Goal: Task Accomplishment & Management: Complete application form

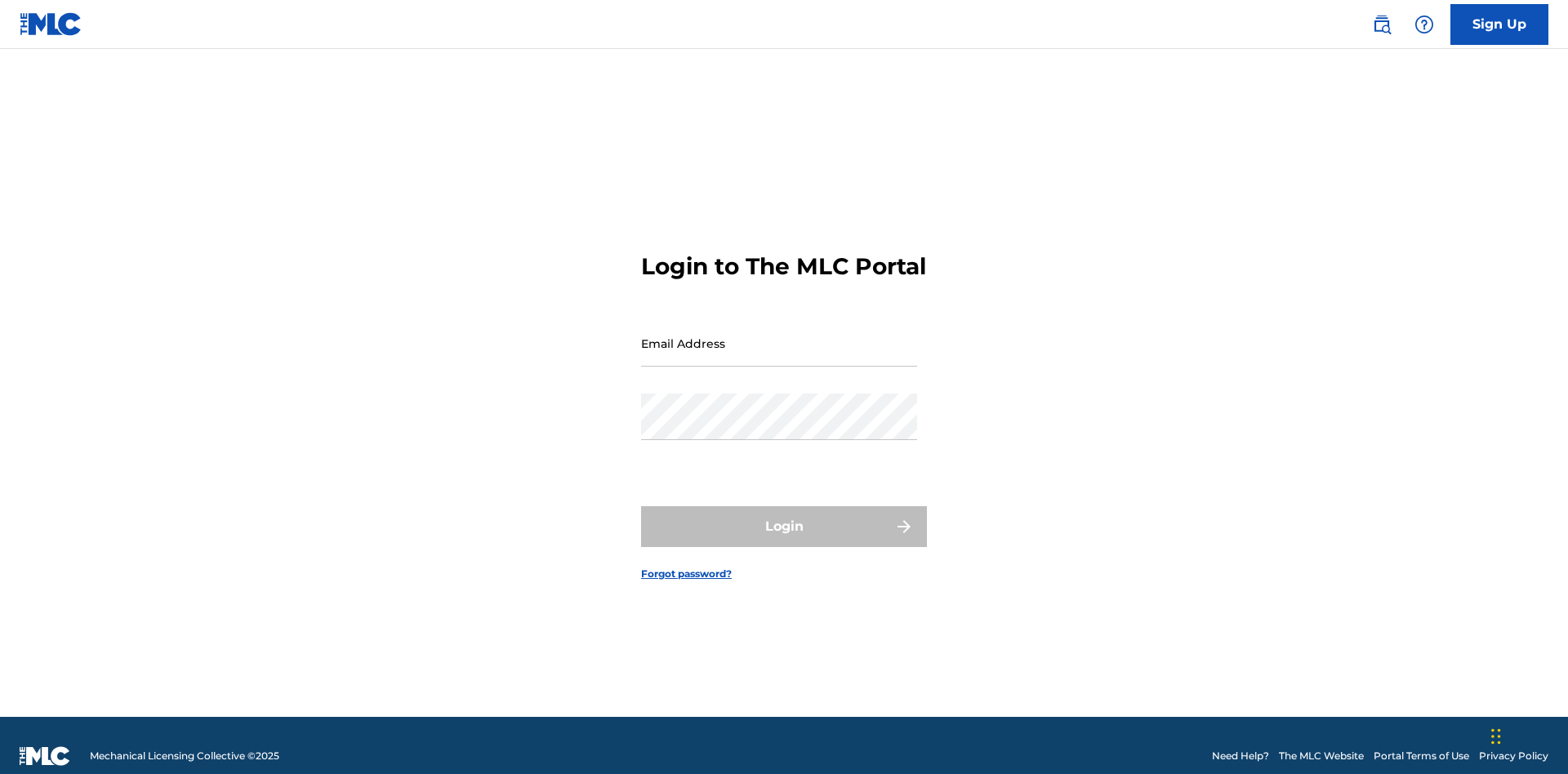
scroll to position [21, 0]
click at [779, 336] on input "Email Address" at bounding box center [779, 343] width 276 height 46
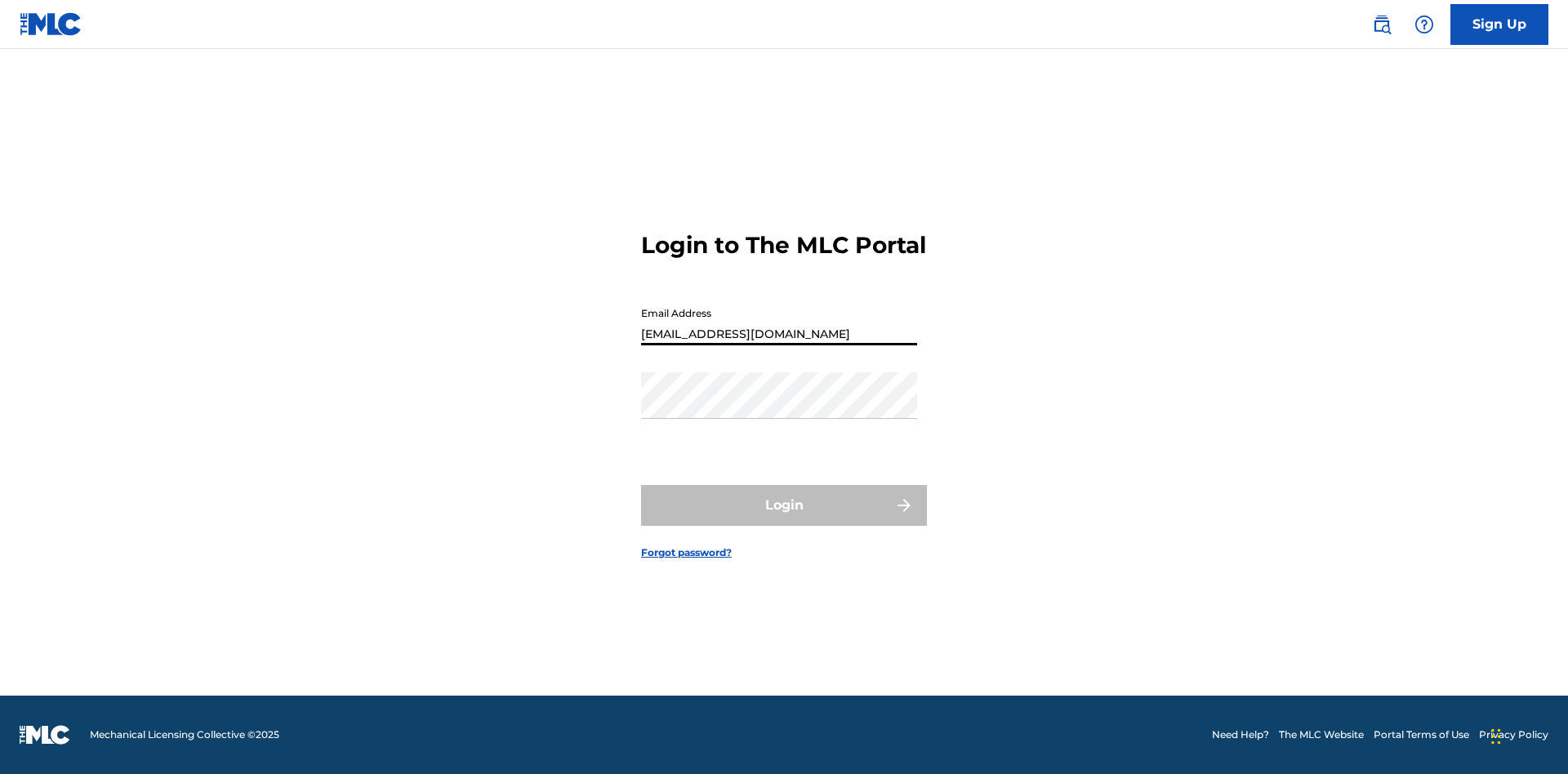
type input "[EMAIL_ADDRESS][DOMAIN_NAME]"
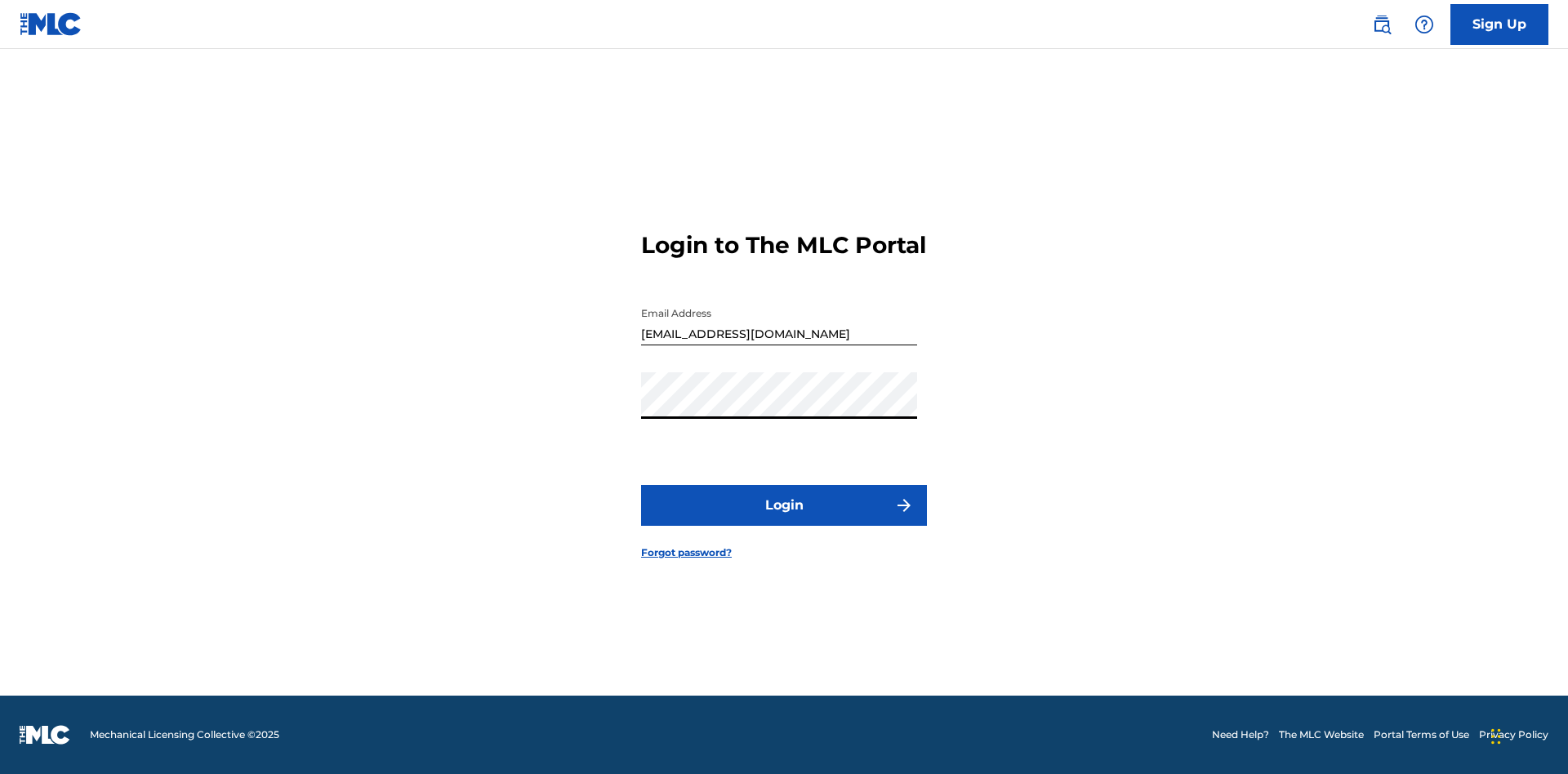
click at [784, 520] on button "Login" at bounding box center [784, 505] width 286 height 41
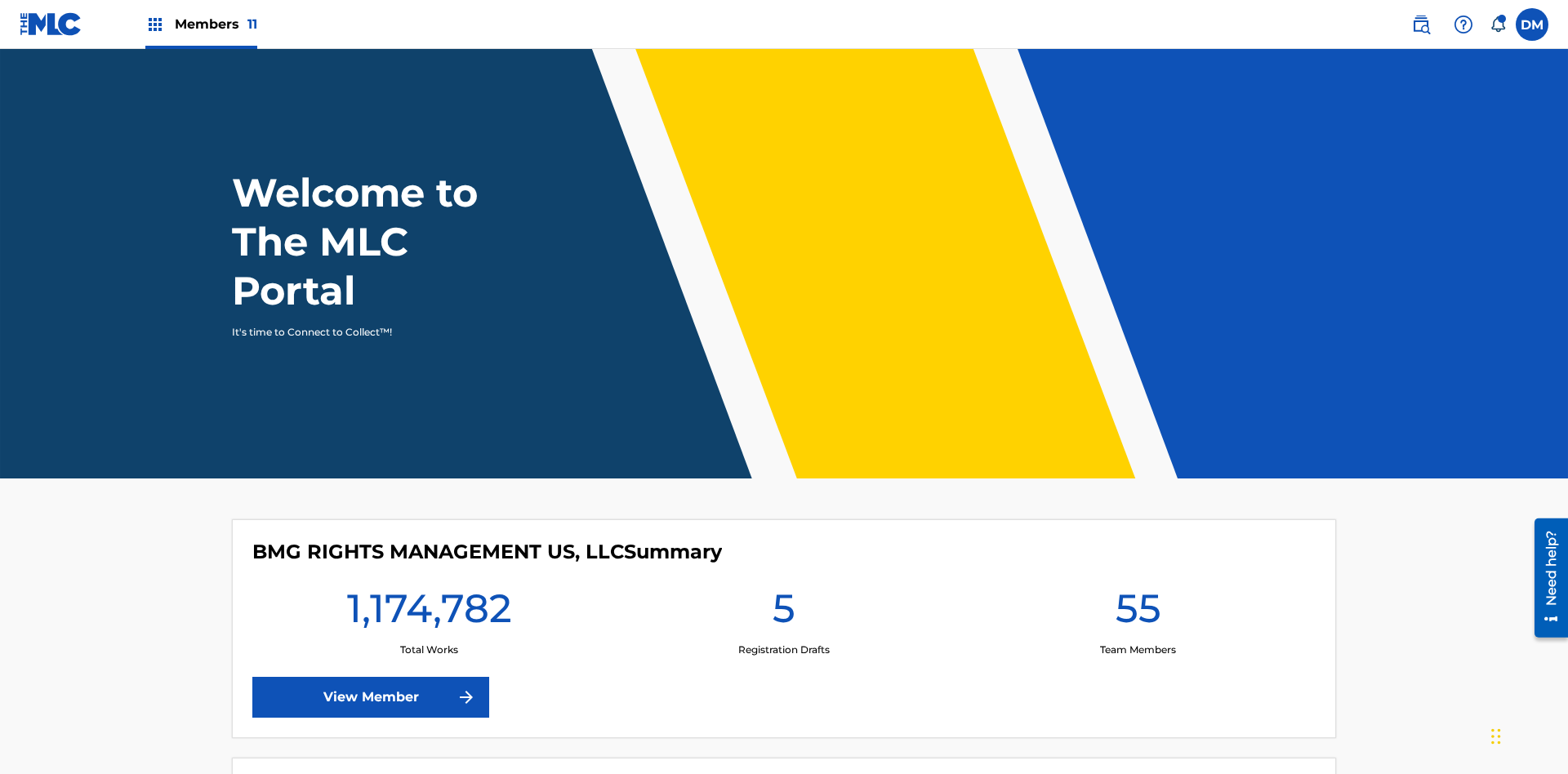
click at [1532, 24] on label at bounding box center [1531, 24] width 33 height 33
click at [1532, 24] on input "[PERSON_NAME] [PERSON_NAME] [PERSON_NAME][EMAIL_ADDRESS][DOMAIN_NAME] Notificat…" at bounding box center [1532, 24] width 0 height 0
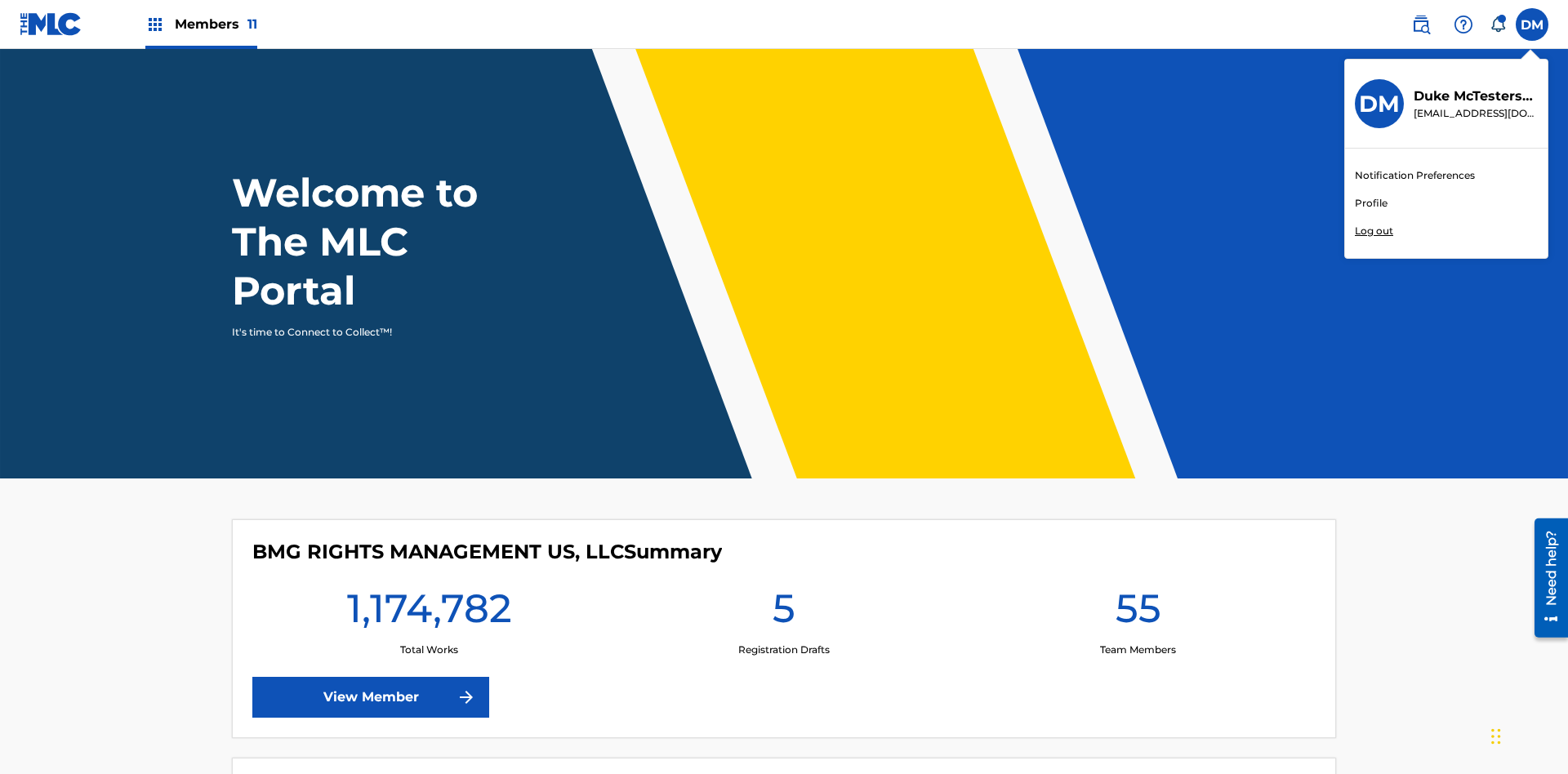
click at [1371, 204] on link "Profile" at bounding box center [1371, 203] width 33 height 14
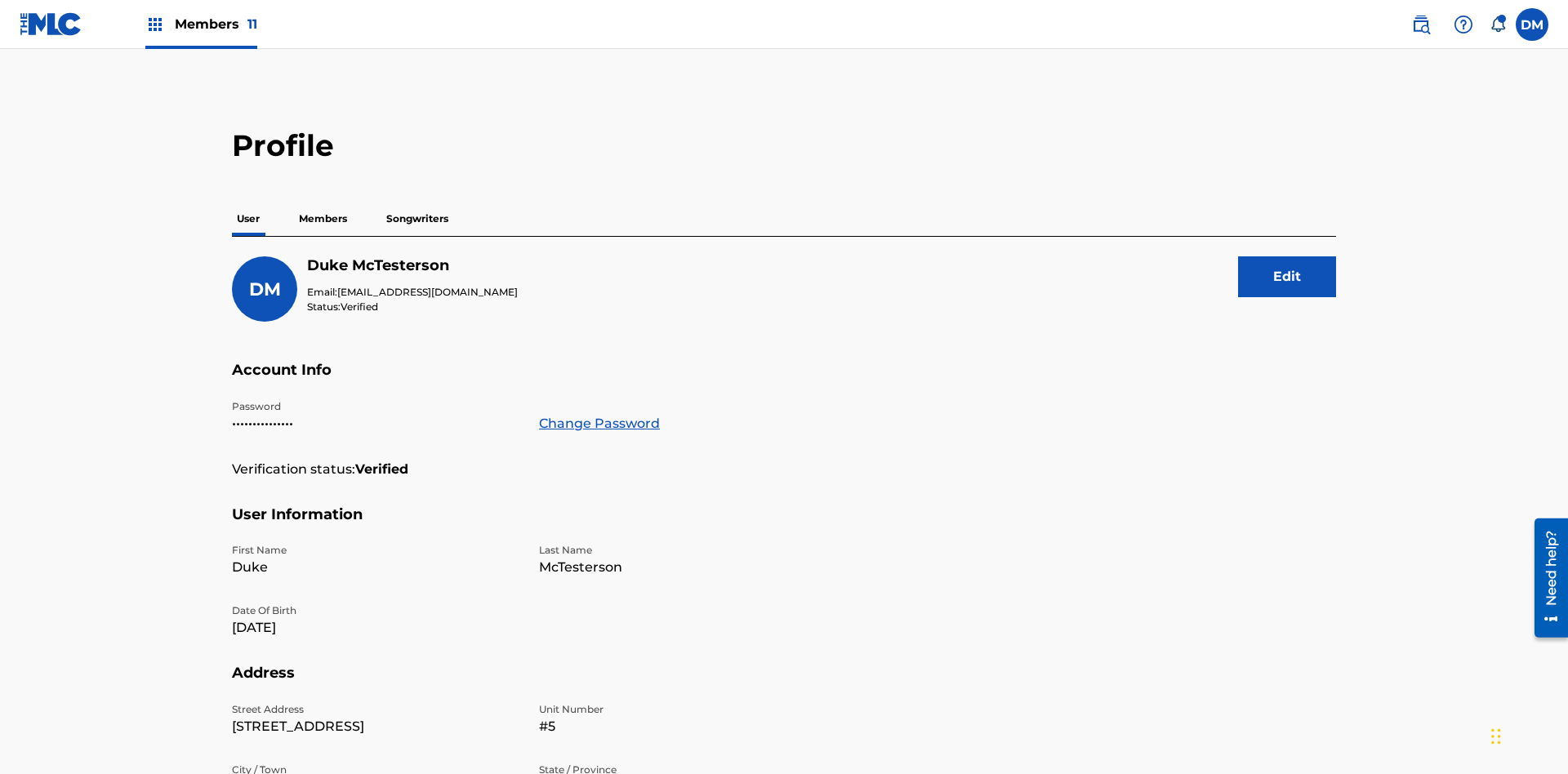
click at [323, 202] on p "Members" at bounding box center [322, 219] width 58 height 34
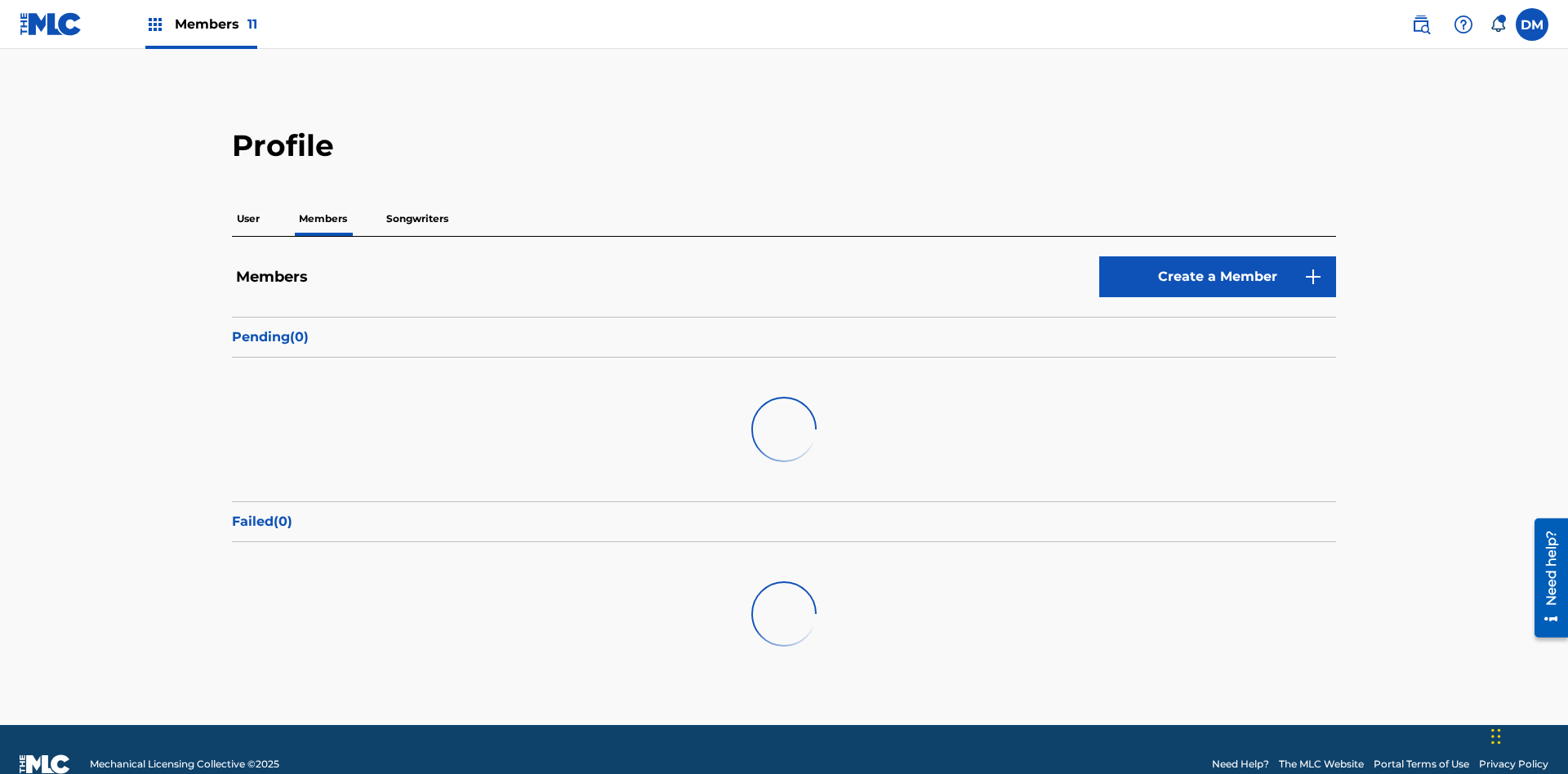
click at [1218, 256] on link "Create a Member" at bounding box center [1217, 277] width 237 height 41
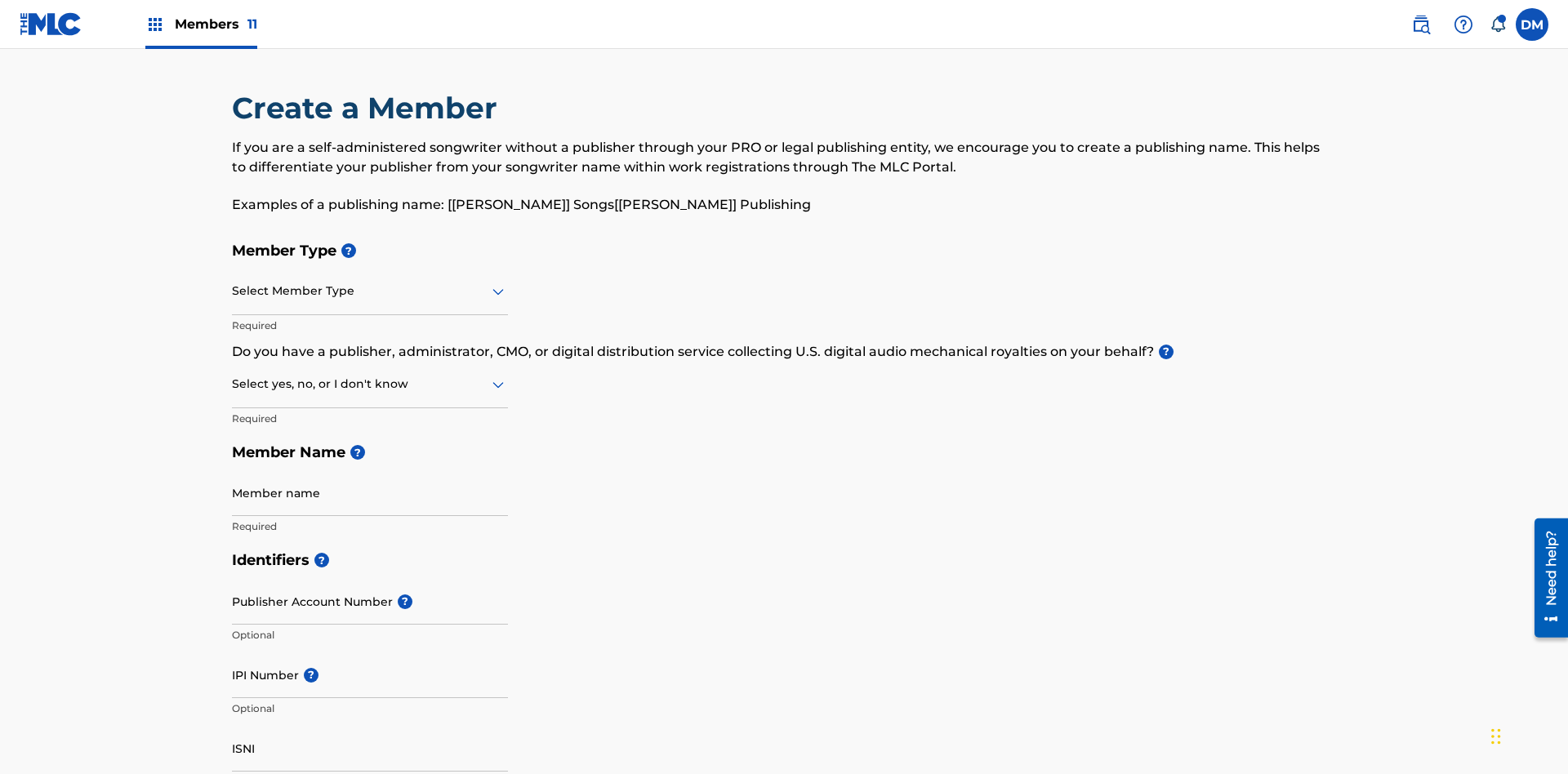
click at [233, 282] on input "text" at bounding box center [234, 290] width 4 height 17
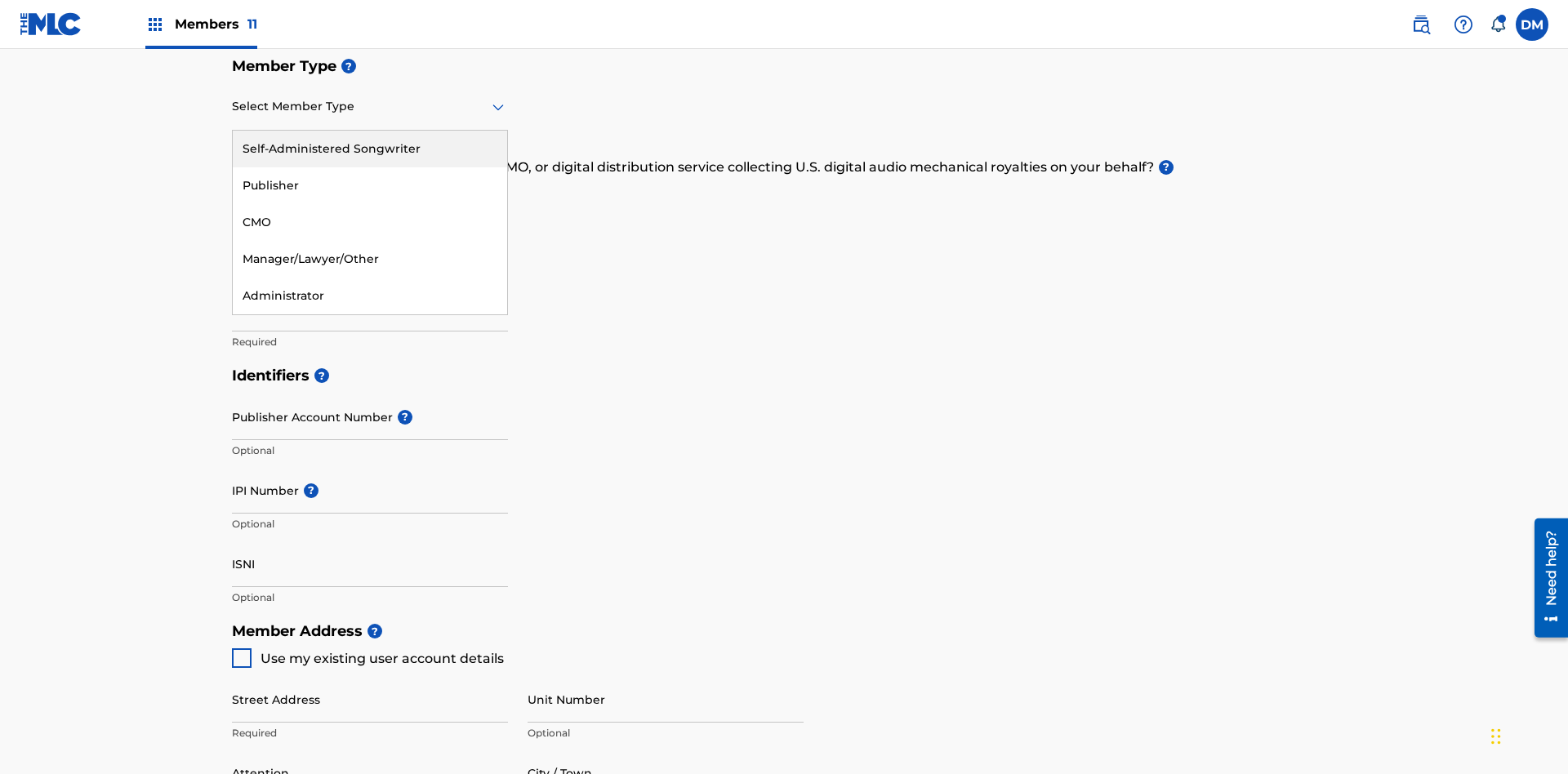
click at [370, 148] on div "Self-Administered Songwriter" at bounding box center [370, 148] width 274 height 37
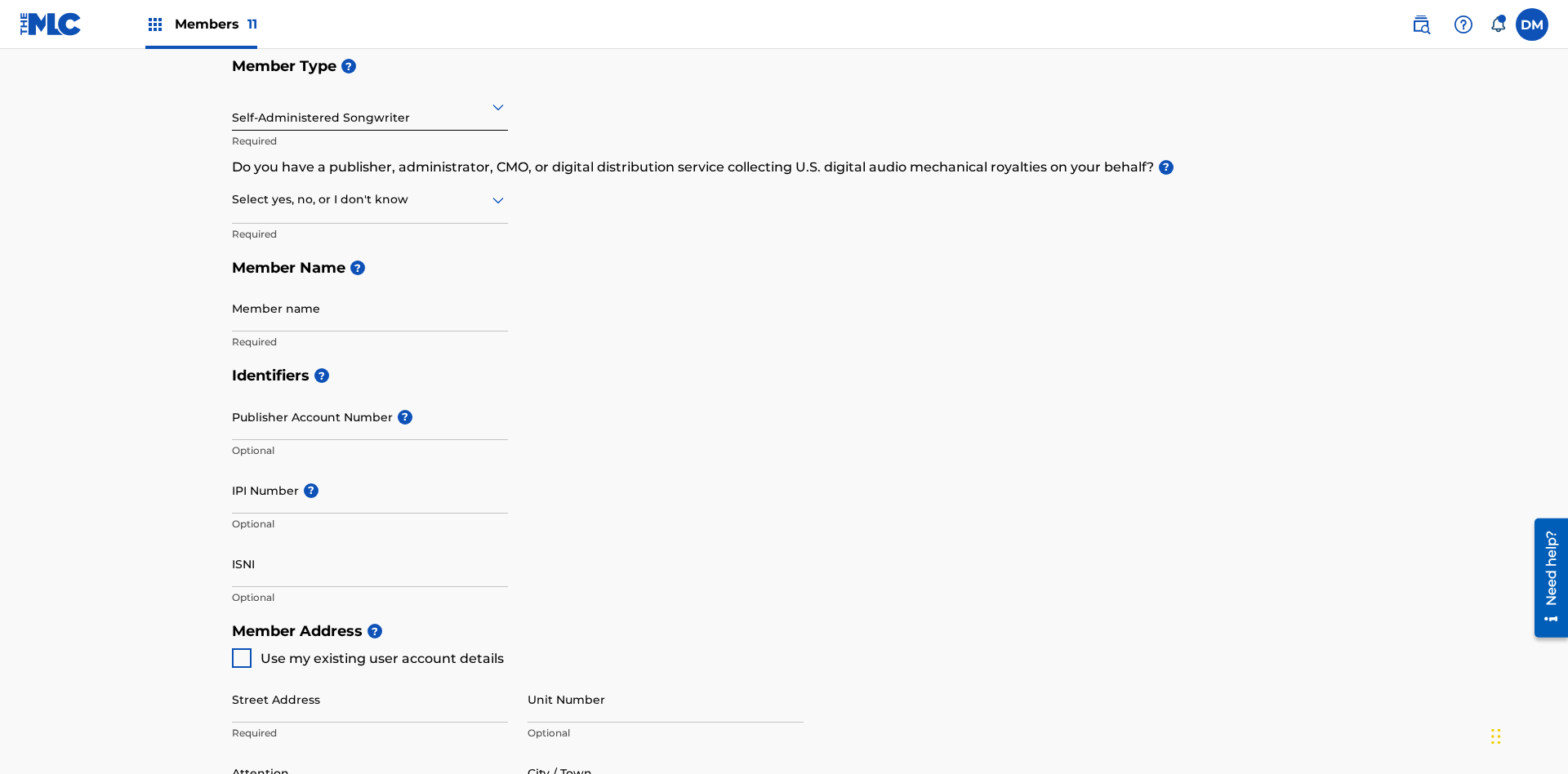
click at [233, 191] on input "text" at bounding box center [234, 199] width 4 height 17
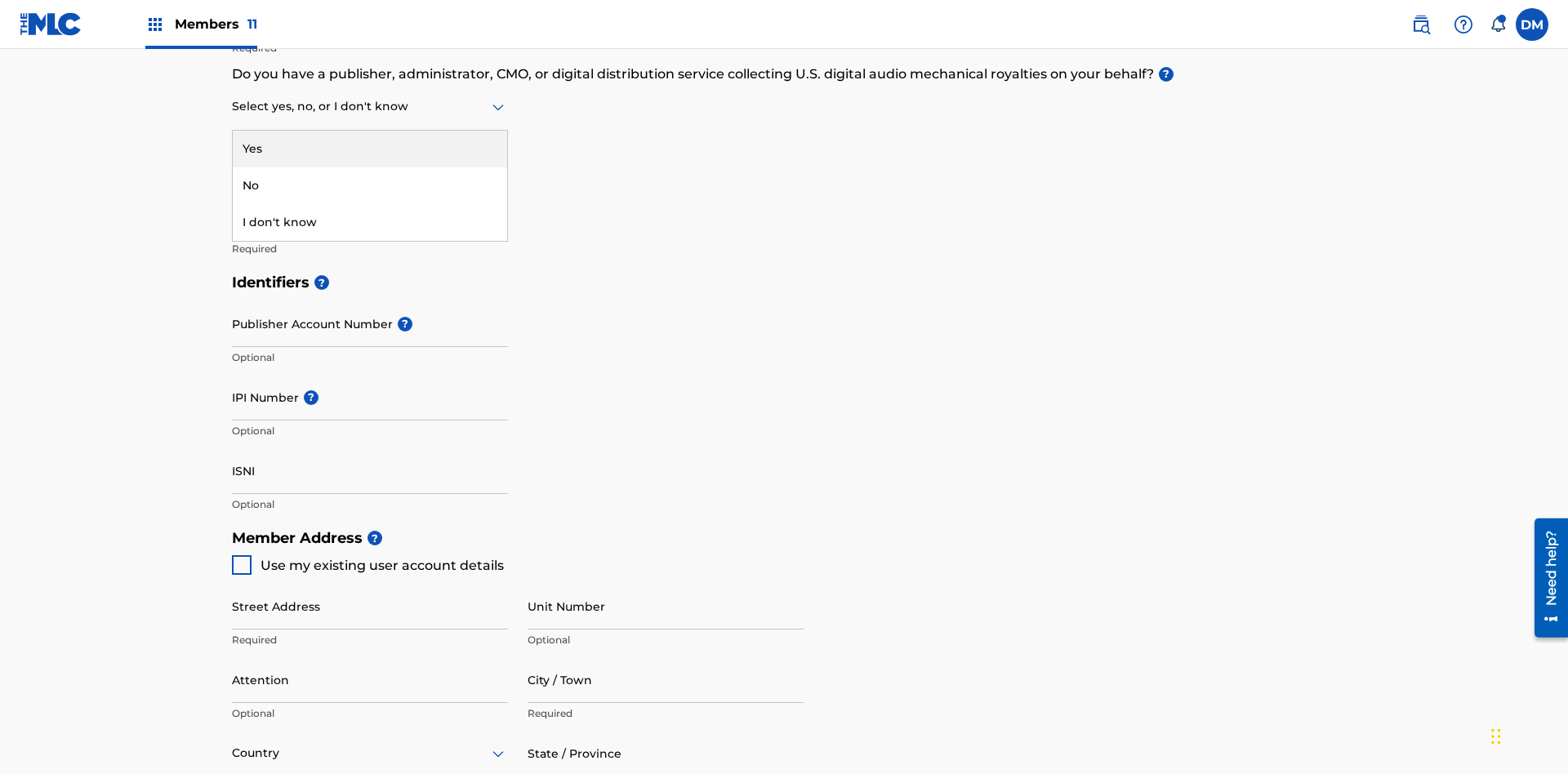
click at [370, 186] on div "No" at bounding box center [370, 185] width 274 height 37
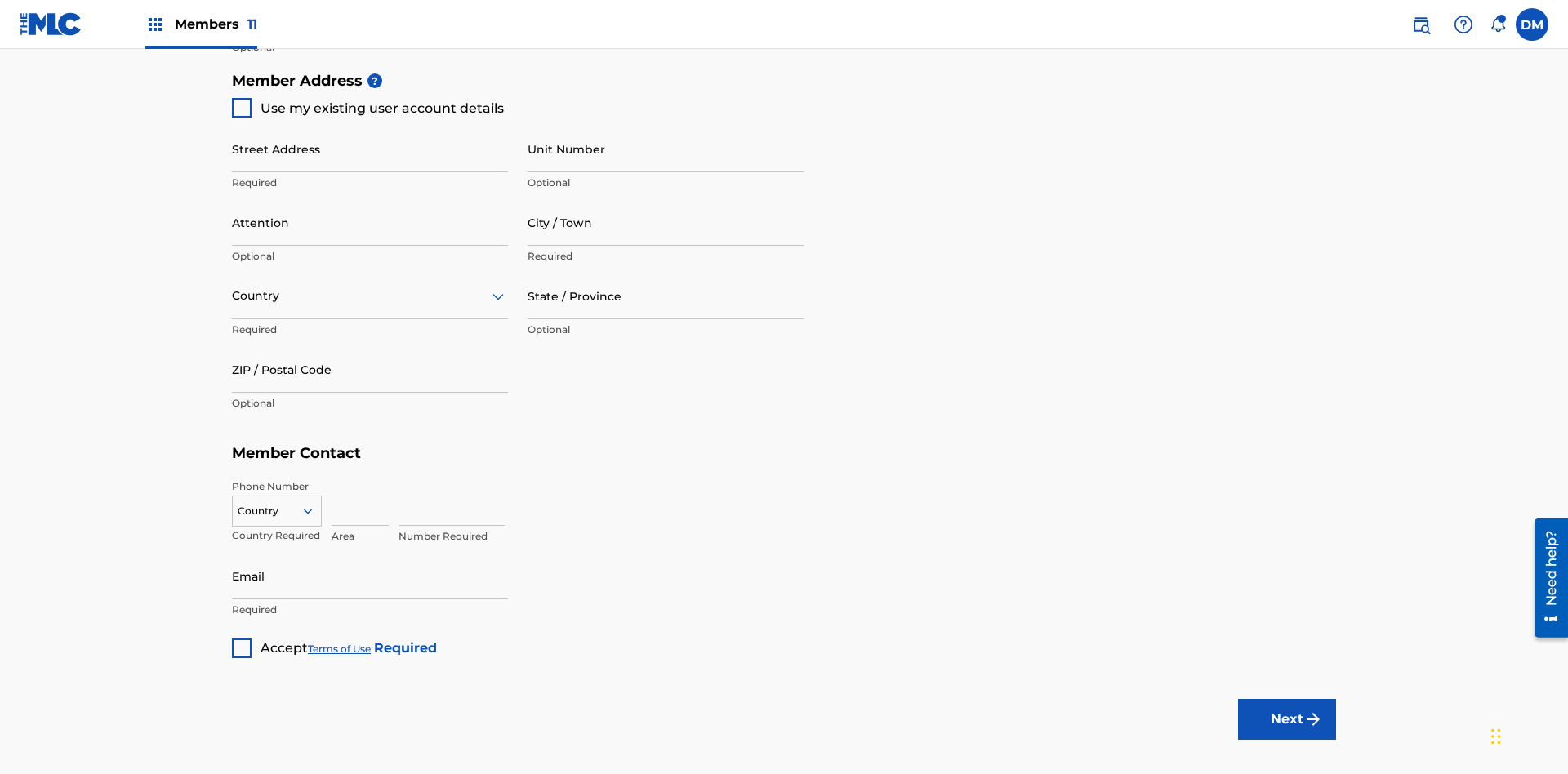
click at [367, 108] on span "Use my existing user account details" at bounding box center [382, 107] width 244 height 15
type input "[STREET_ADDRESS]"
type input "Columbus"
type input "43203"
type input "740"
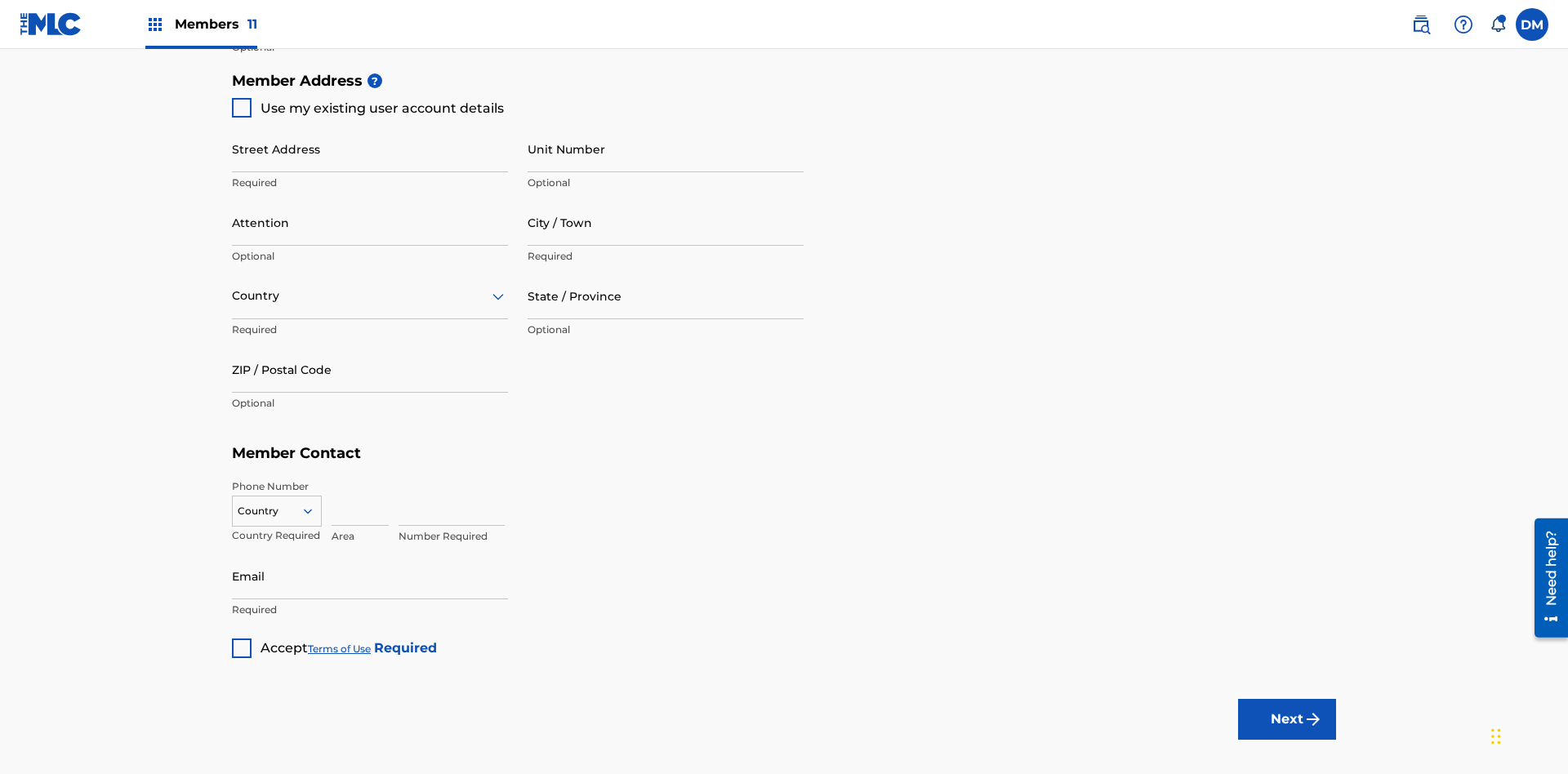
type input "8086351"
type input "[EMAIL_ADDRESS][DOMAIN_NAME]"
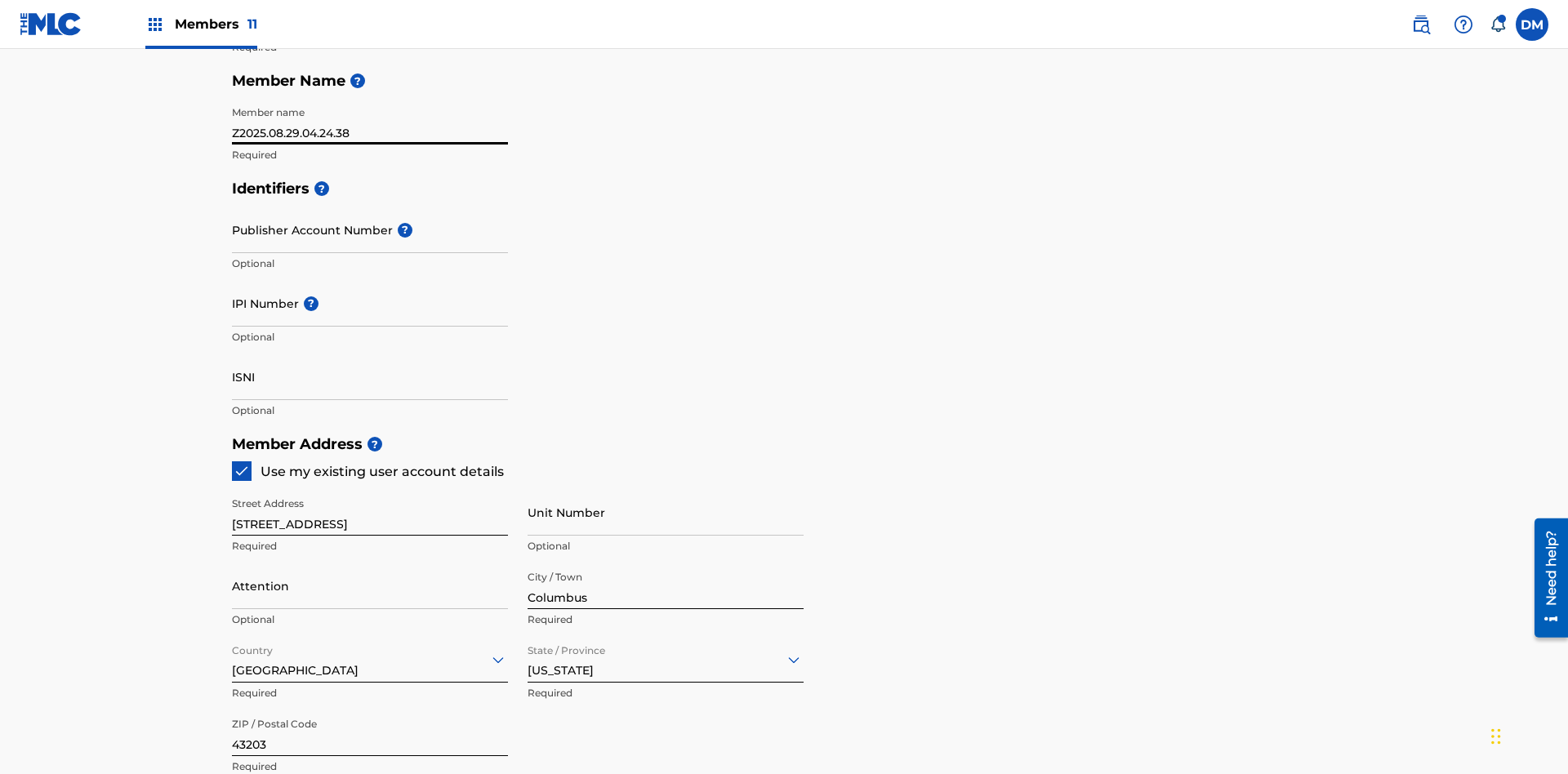
scroll to position [820, 0]
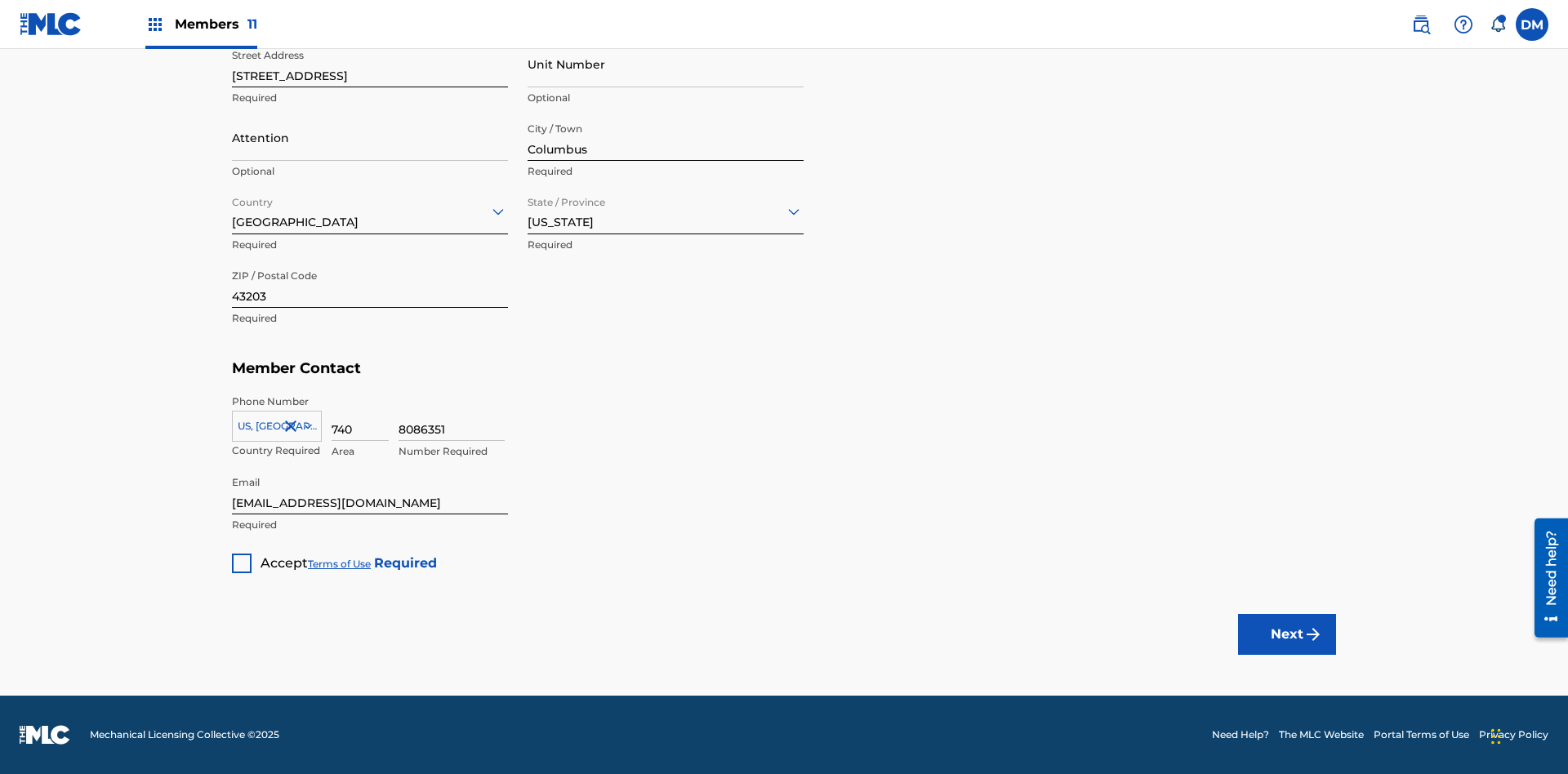
type input "Z2025.08.29.04.24.38"
click at [242, 562] on div at bounding box center [242, 563] width 20 height 20
click at [1287, 634] on button "Next" at bounding box center [1287, 635] width 98 height 41
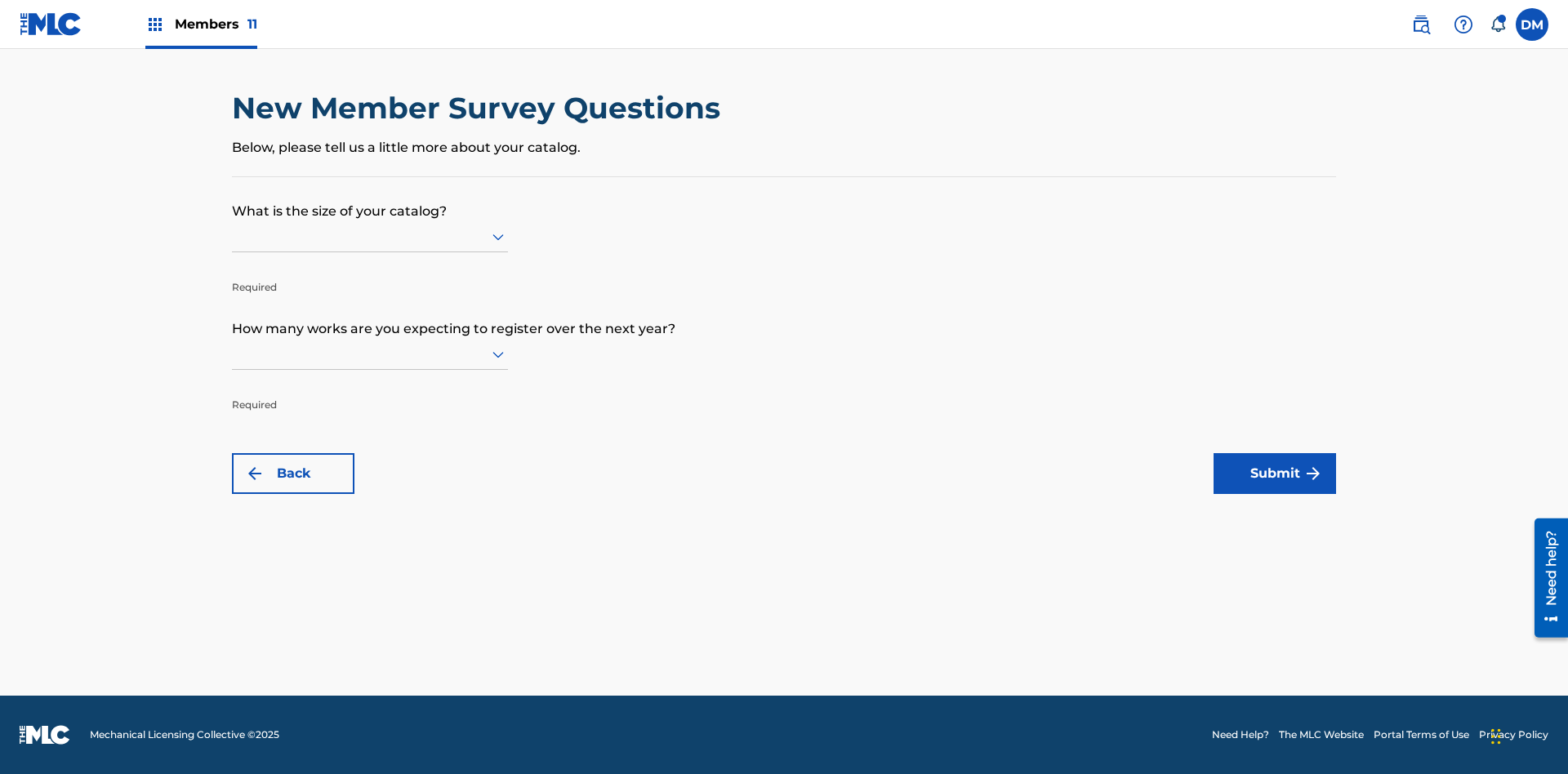
click at [233, 236] on input "text" at bounding box center [234, 236] width 4 height 17
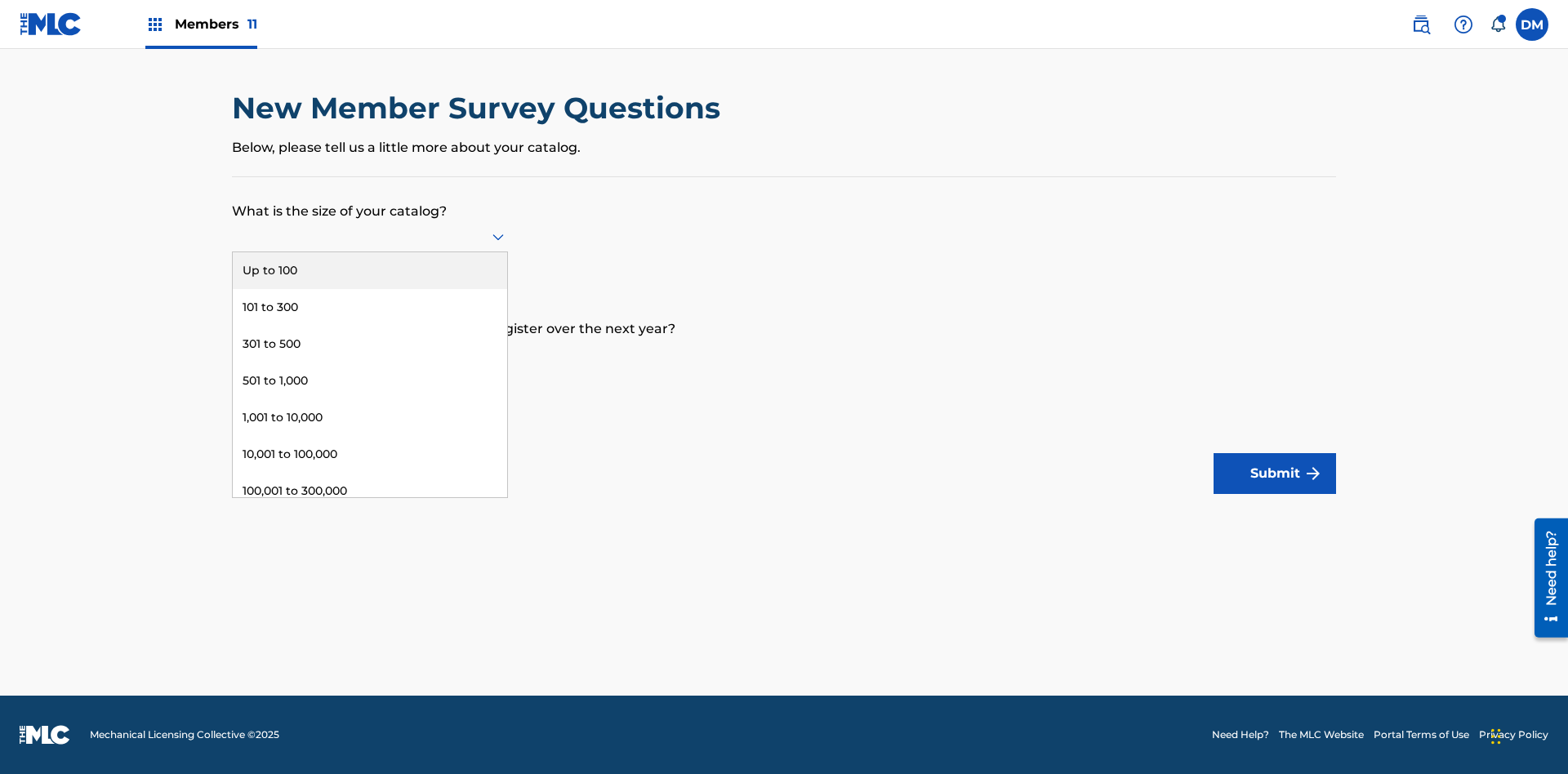
click at [370, 417] on div "1,001 to 10,000" at bounding box center [370, 417] width 274 height 37
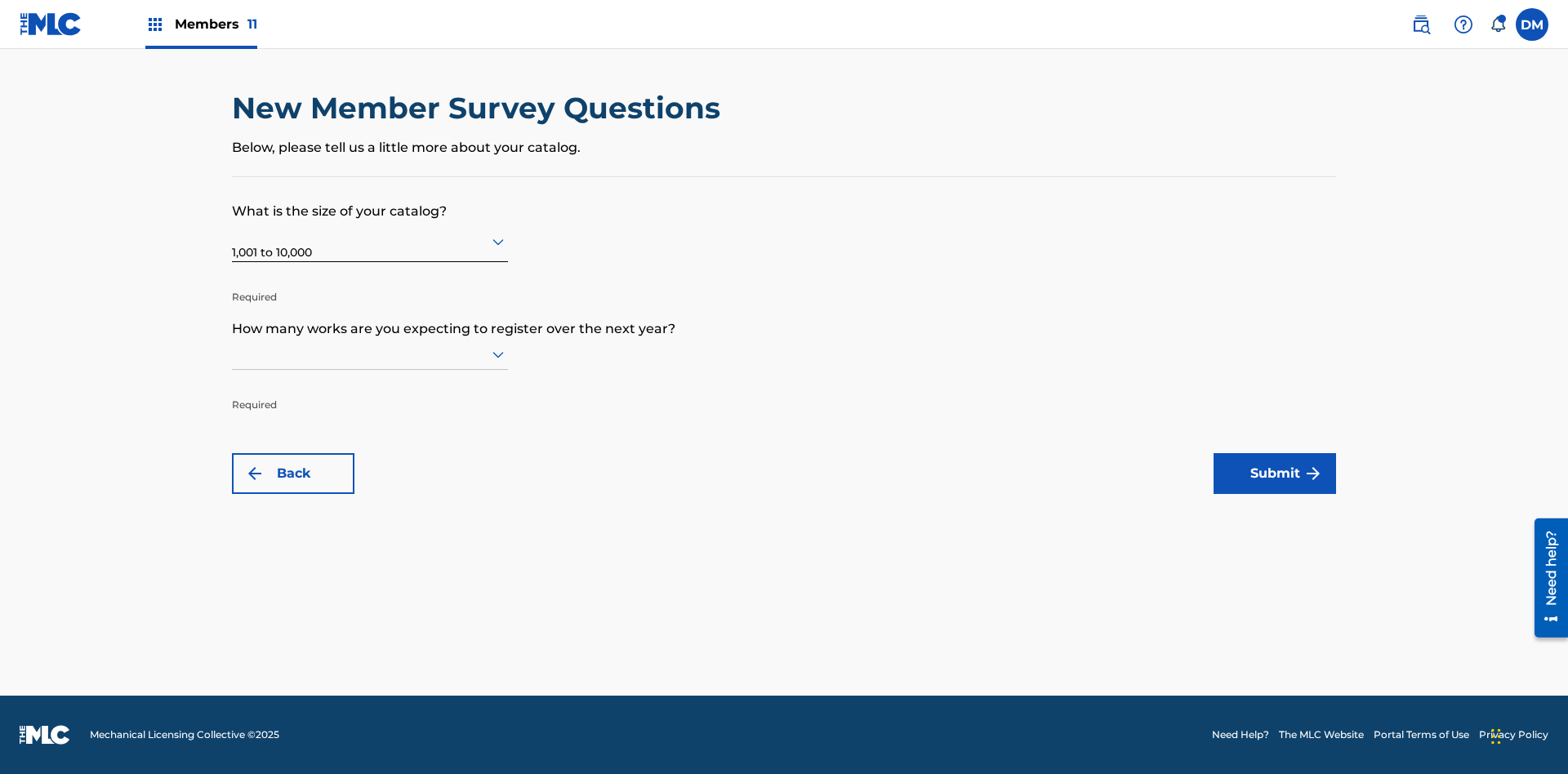
click at [233, 354] on input "text" at bounding box center [234, 354] width 4 height 17
